Goal: Obtain resource: Obtain resource

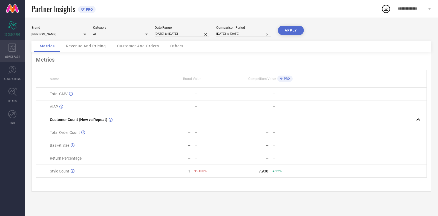
click at [6, 51] on div "WORKSPACE" at bounding box center [12, 51] width 25 height 22
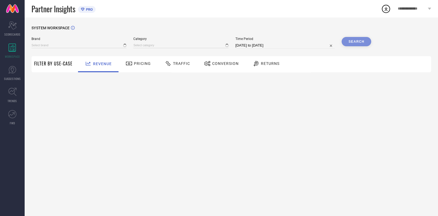
type input "[PERSON_NAME]"
type input "All"
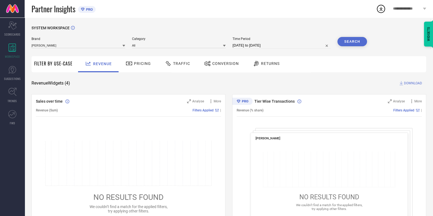
select select "6"
select select "2025"
select select "7"
select select "2025"
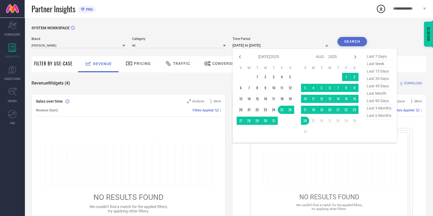
click at [249, 46] on input "[DATE] to [DATE]" at bounding box center [281, 45] width 98 height 7
click at [239, 58] on icon at bounding box center [239, 57] width 7 height 7
select select "5"
select select "2025"
select select "6"
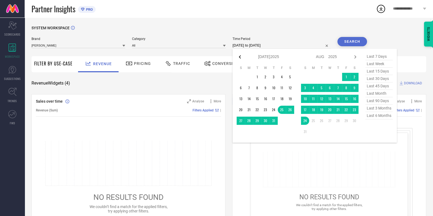
select select "2025"
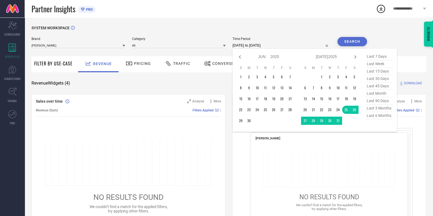
click at [239, 58] on icon at bounding box center [239, 57] width 7 height 7
select select "4"
select select "2025"
select select "5"
select select "2025"
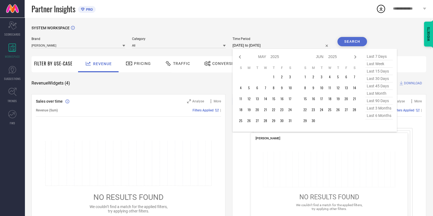
click at [239, 58] on icon at bounding box center [239, 57] width 7 height 7
select select "3"
select select "2025"
select select "4"
select select "2025"
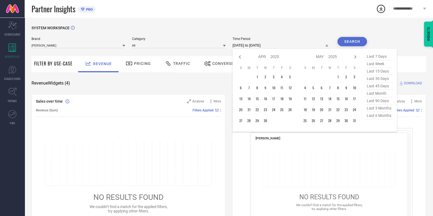
click at [239, 58] on icon at bounding box center [239, 57] width 7 height 7
select select "2"
select select "2025"
select select "3"
select select "2025"
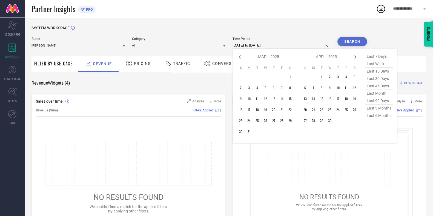
click at [239, 58] on icon at bounding box center [239, 57] width 7 height 7
select select "1"
select select "2025"
select select "2"
select select "2025"
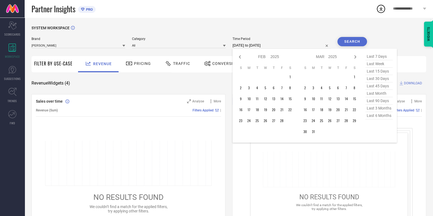
click at [239, 58] on icon at bounding box center [239, 57] width 7 height 7
select select "2025"
select select "1"
select select "2025"
click at [239, 58] on icon at bounding box center [239, 57] width 7 height 7
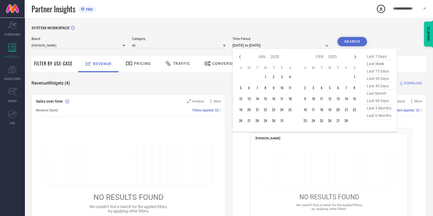
select select "11"
select select "2024"
select select "2025"
type input "After [DATE]"
click at [330, 76] on td "1" at bounding box center [329, 77] width 8 height 8
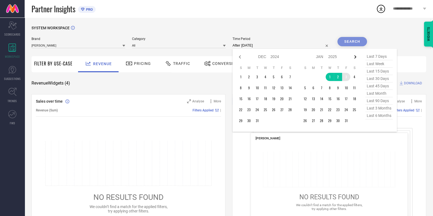
click at [356, 58] on icon at bounding box center [355, 57] width 7 height 7
select select "2025"
select select "1"
select select "2025"
click at [356, 58] on icon at bounding box center [355, 57] width 7 height 7
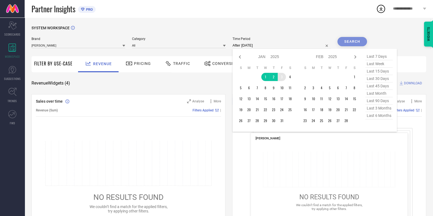
select select "1"
select select "2025"
select select "2"
select select "2025"
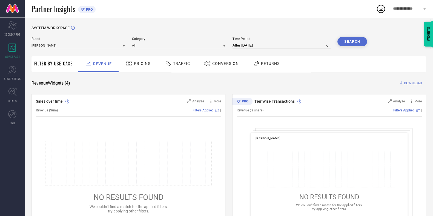
type input "[DATE] to [DATE]"
click at [363, 45] on button "Search" at bounding box center [352, 41] width 30 height 9
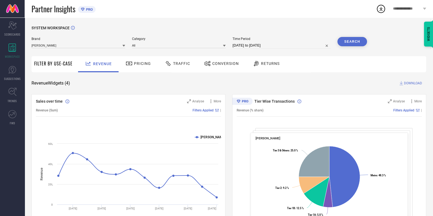
click at [406, 84] on span "DOWNLOAD" at bounding box center [413, 82] width 18 height 5
